Goal: Check status

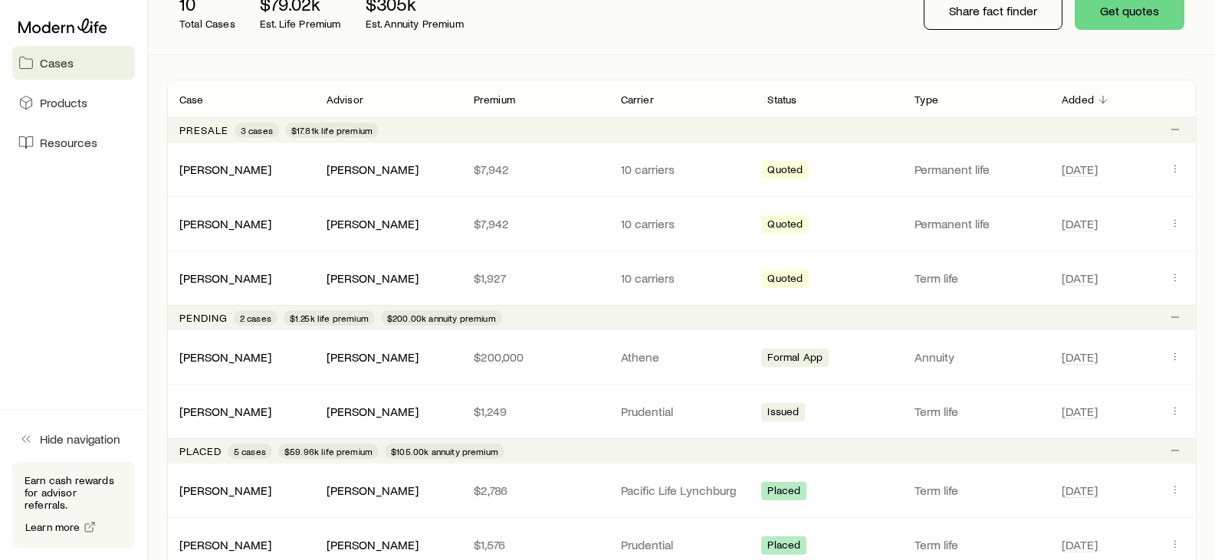
scroll to position [288, 0]
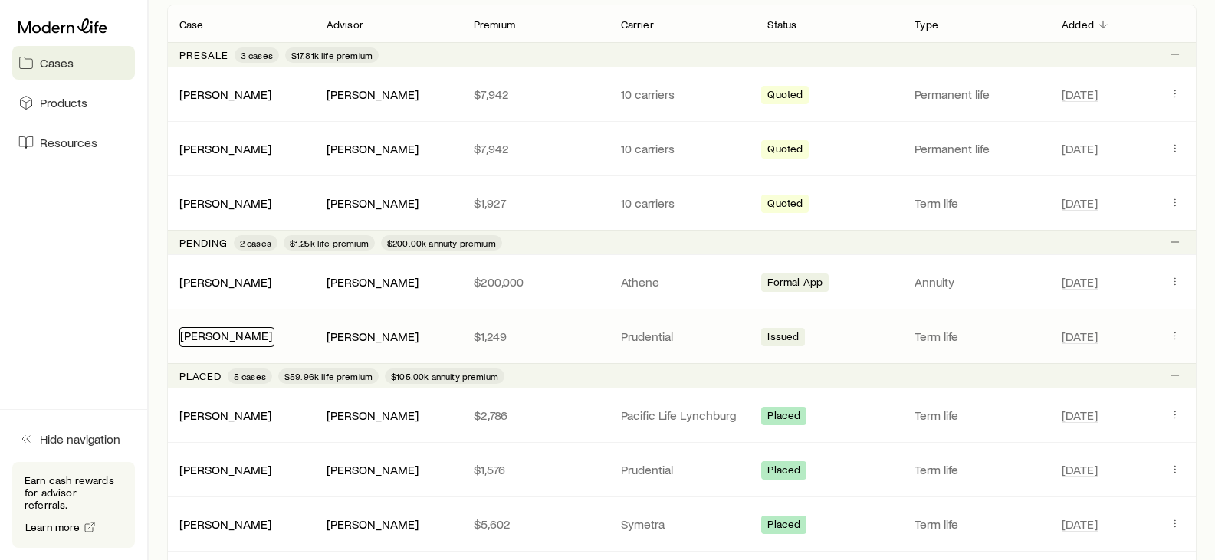
click at [272, 334] on link "[PERSON_NAME]" at bounding box center [226, 335] width 92 height 15
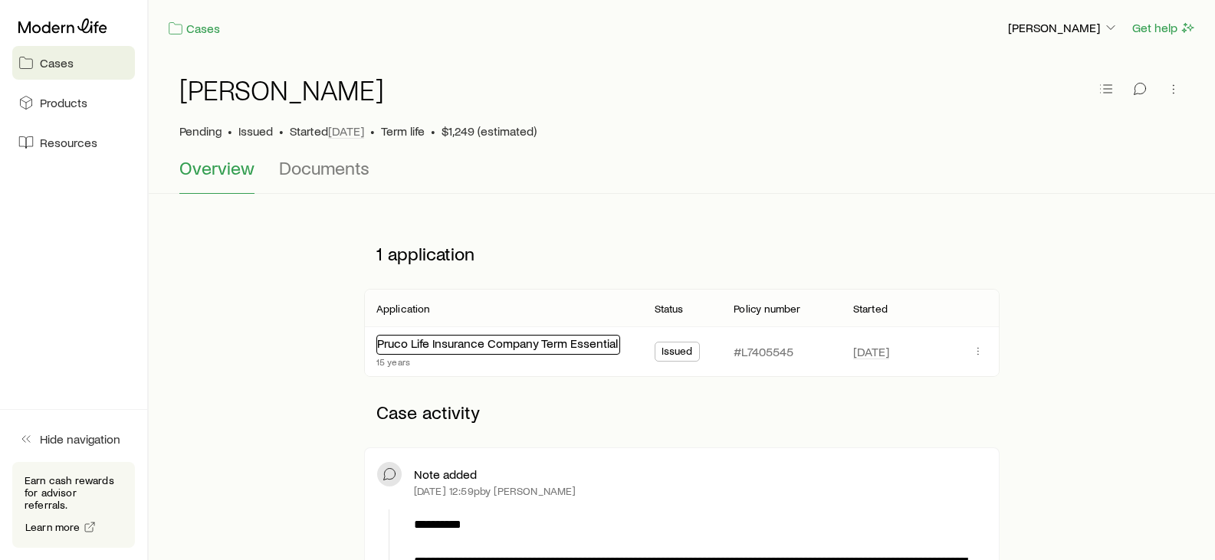
click at [501, 346] on link "Pruco Life Insurance Company Term Essential" at bounding box center [497, 343] width 241 height 15
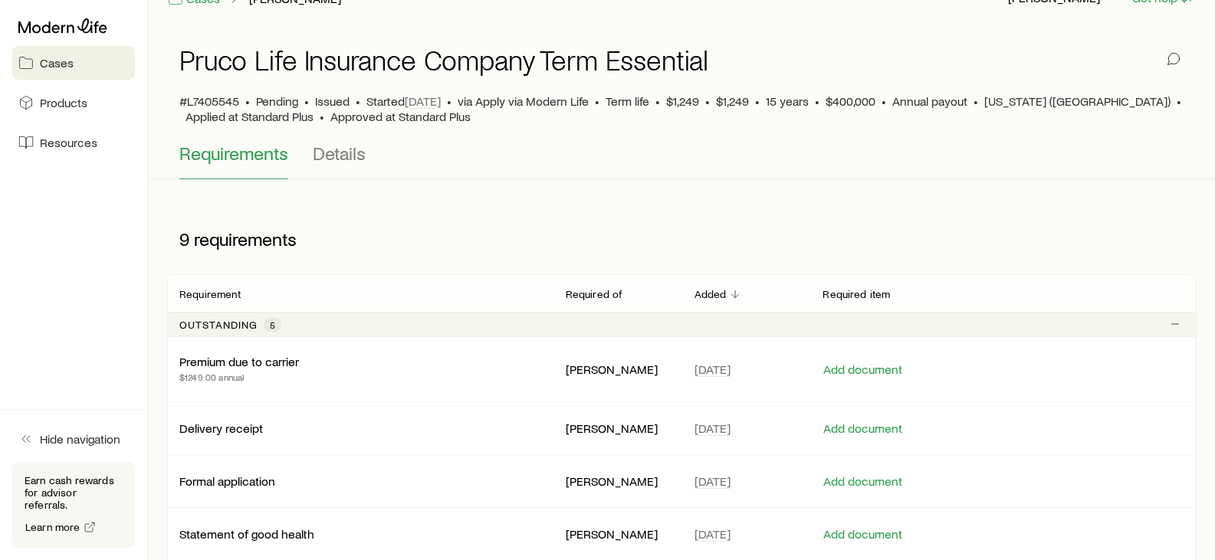
scroll to position [45, 0]
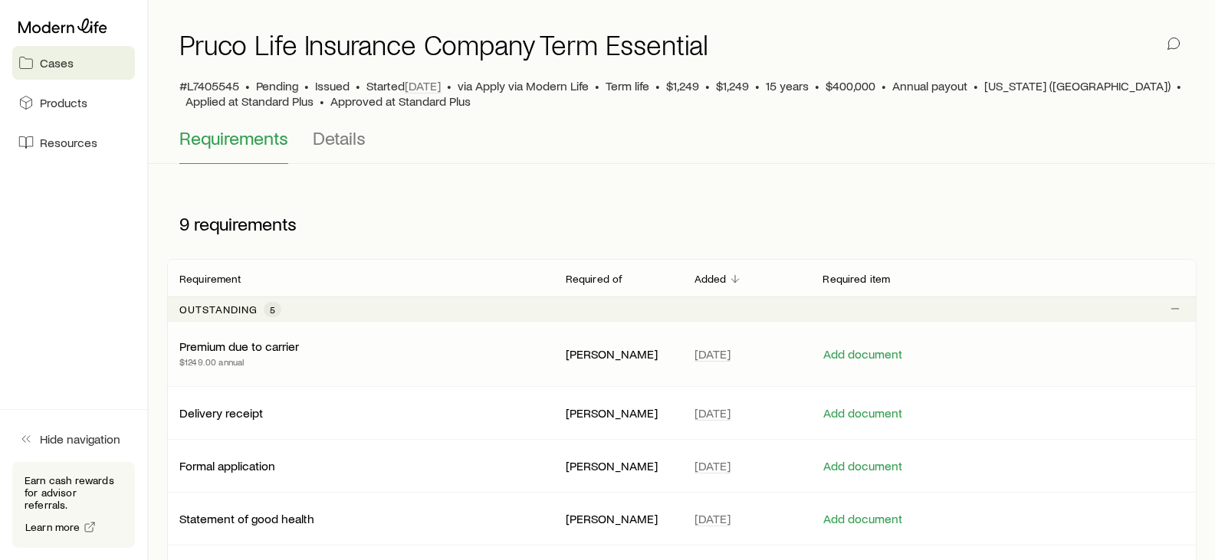
click at [271, 343] on p "Premium due to carrier" at bounding box center [239, 346] width 120 height 15
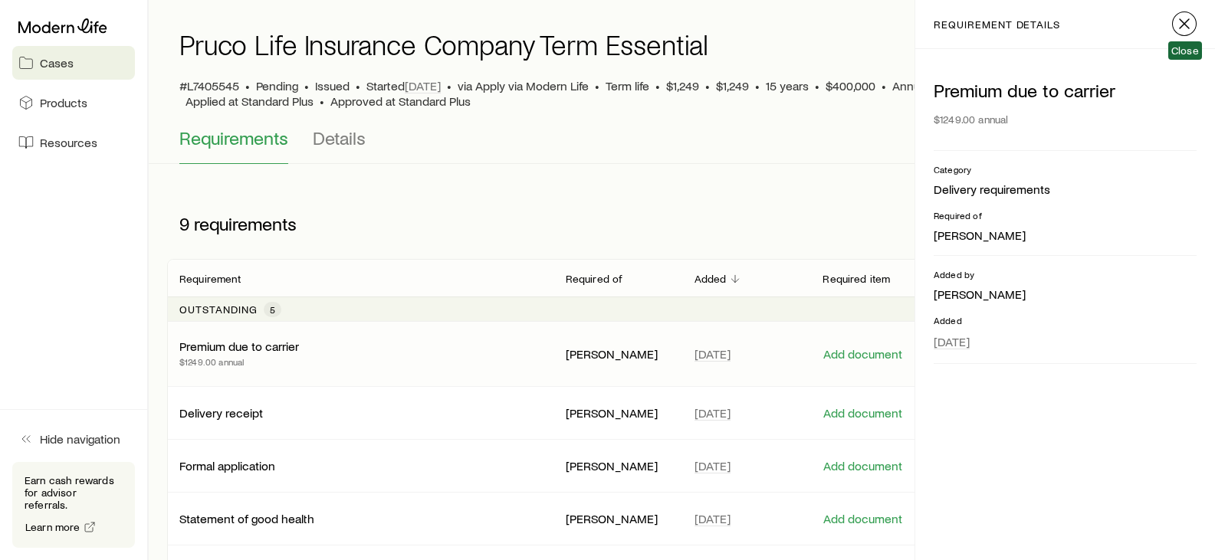
click at [1183, 20] on icon "button" at bounding box center [1184, 24] width 18 height 18
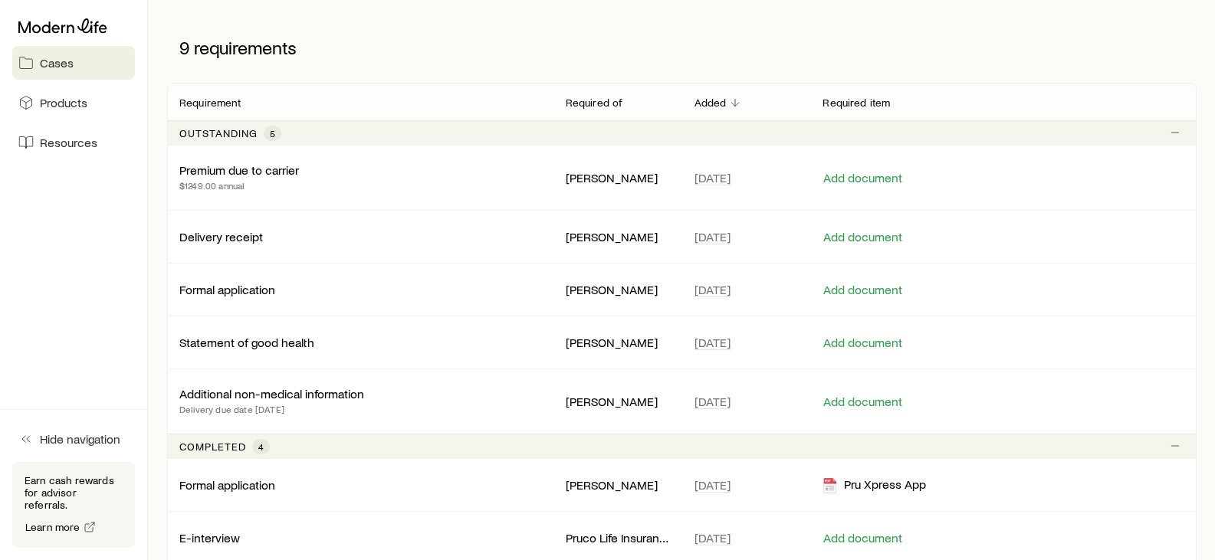
scroll to position [205, 0]
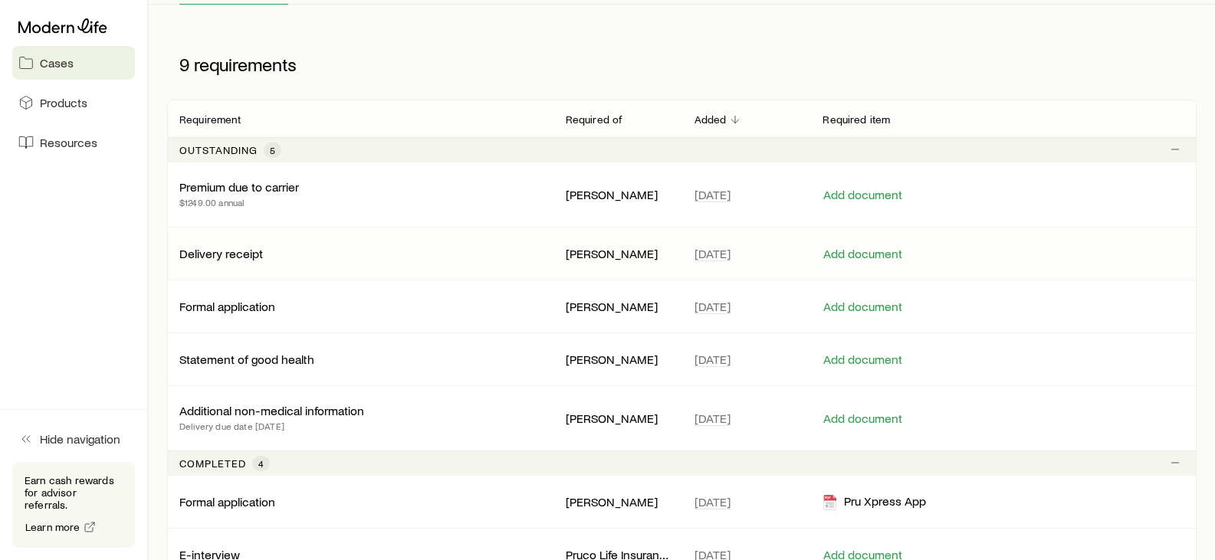
click at [249, 255] on p "Delivery receipt" at bounding box center [221, 253] width 84 height 15
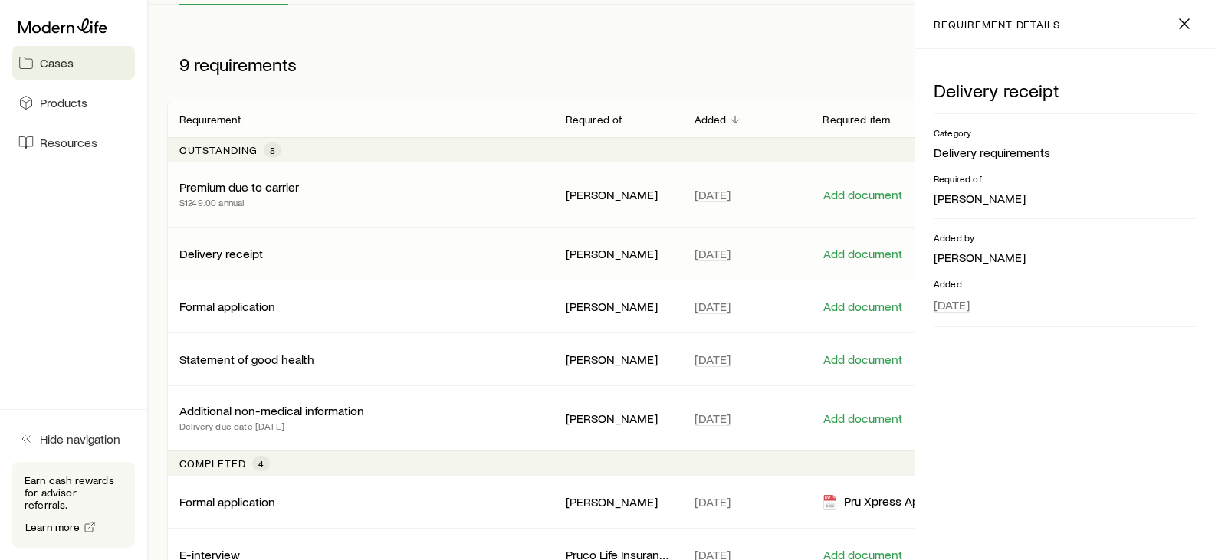
click at [254, 190] on p "Premium due to carrier" at bounding box center [239, 186] width 120 height 15
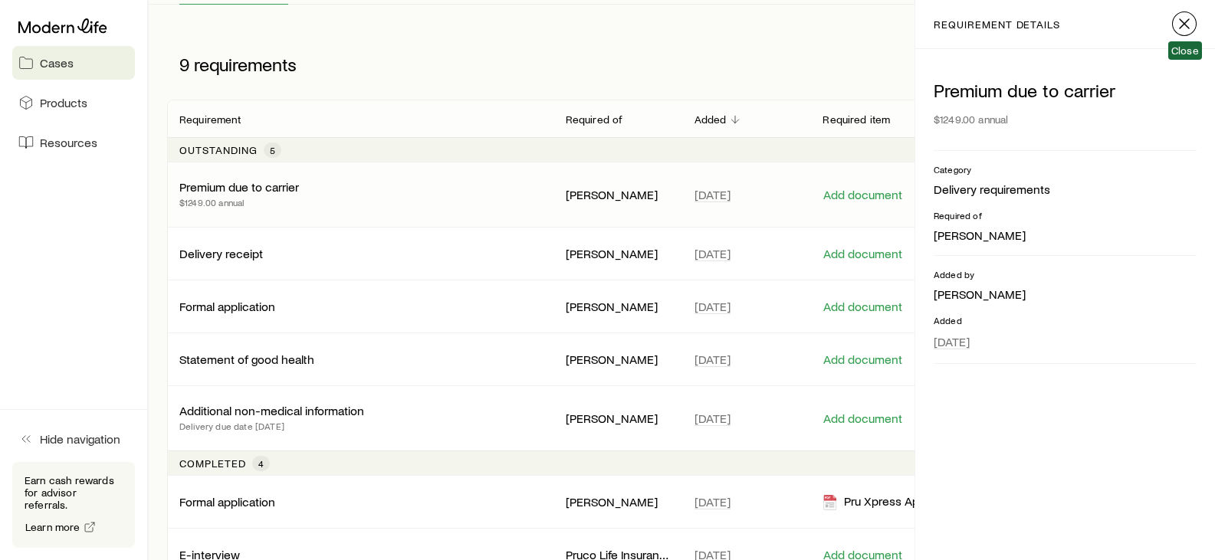
click at [1174, 27] on button "button" at bounding box center [1184, 23] width 25 height 25
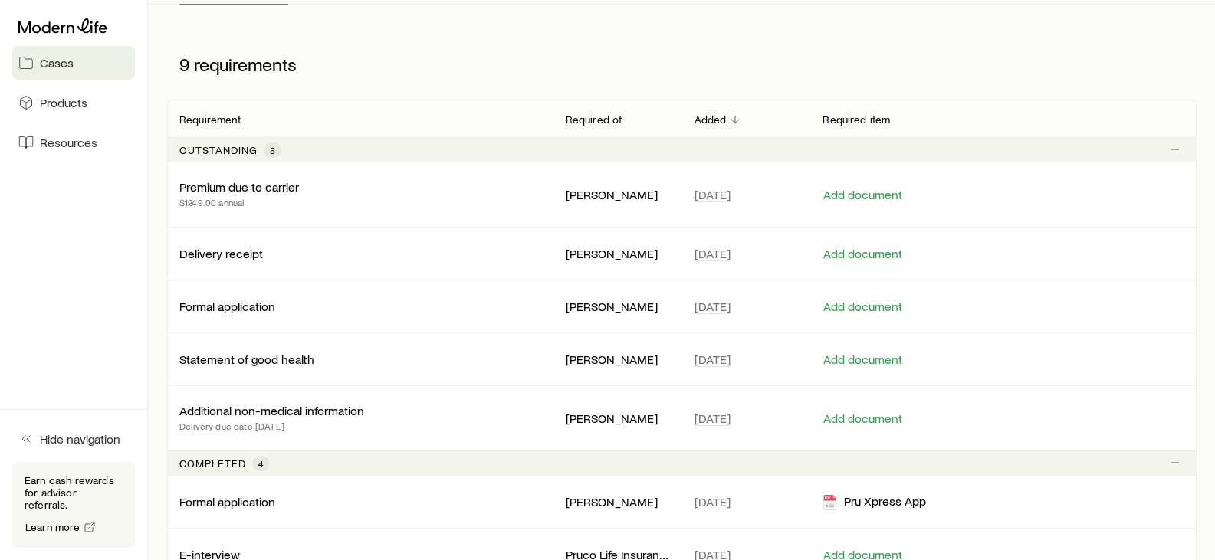
scroll to position [0, 0]
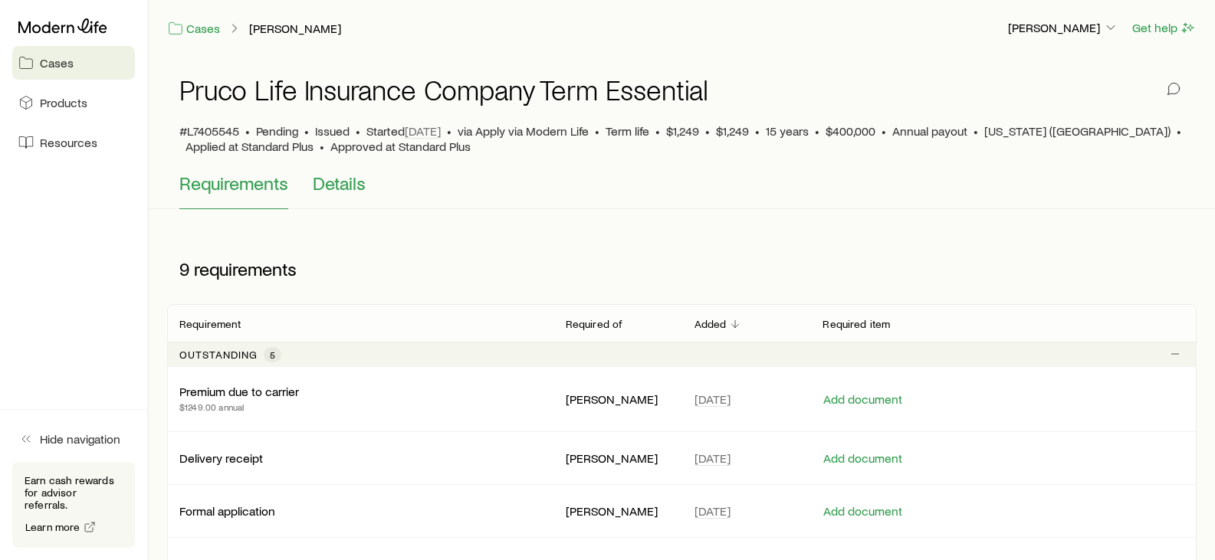
click at [348, 175] on span "Details" at bounding box center [339, 182] width 53 height 21
